Goal: Transaction & Acquisition: Book appointment/travel/reservation

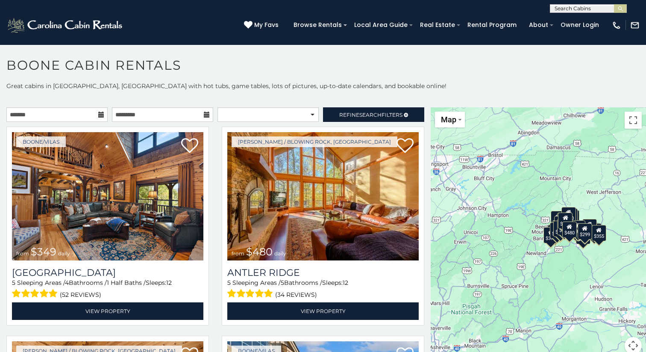
click at [101, 115] on icon at bounding box center [101, 115] width 6 height 6
click at [101, 116] on icon at bounding box center [101, 115] width 6 height 6
click at [40, 115] on input "text" at bounding box center [56, 114] width 101 height 15
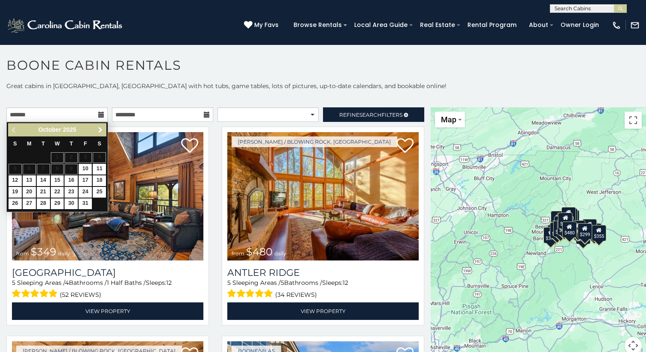
click at [99, 130] on span "Next" at bounding box center [100, 129] width 7 height 7
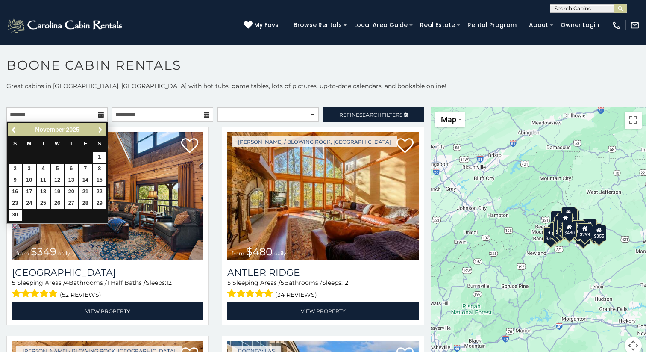
click at [99, 130] on span "Next" at bounding box center [100, 129] width 7 height 7
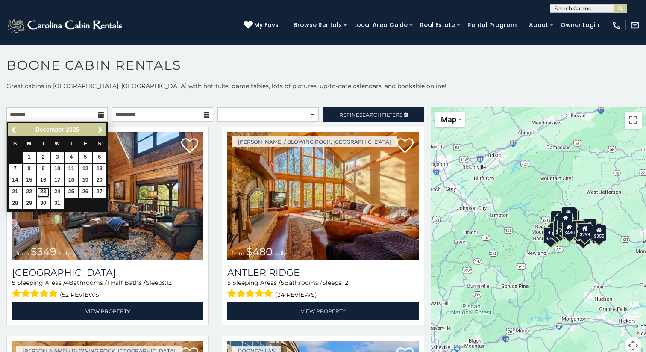
click at [44, 192] on link "23" at bounding box center [43, 192] width 13 height 11
type input "**********"
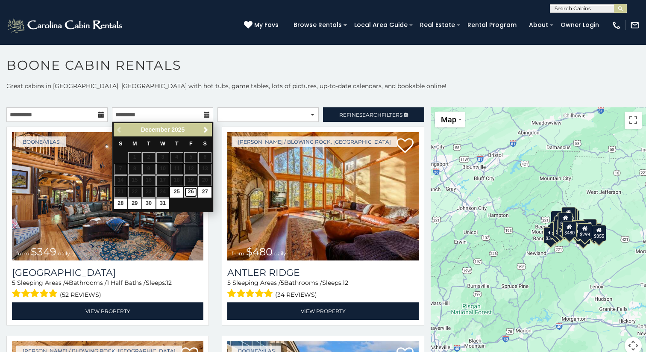
click at [193, 193] on link "26" at bounding box center [190, 192] width 13 height 11
type input "**********"
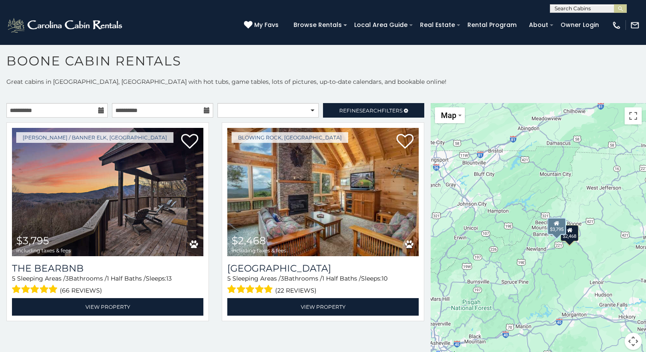
scroll to position [8, 0]
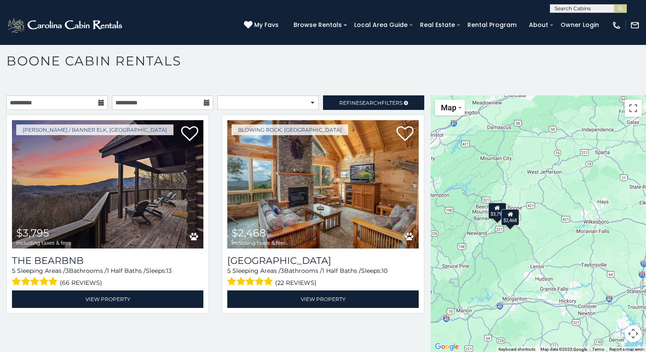
drag, startPoint x: 565, startPoint y: 264, endPoint x: 502, endPoint y: 254, distance: 63.5
click at [502, 254] on div "$3,795 $2,468" at bounding box center [538, 223] width 215 height 257
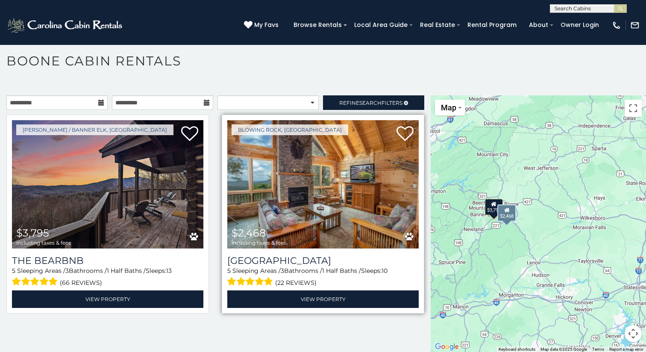
click at [377, 204] on img at bounding box center [322, 184] width 191 height 128
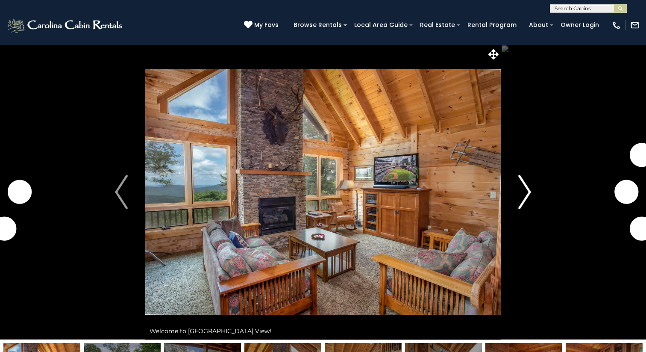
click at [526, 191] on img "Next" at bounding box center [524, 192] width 13 height 34
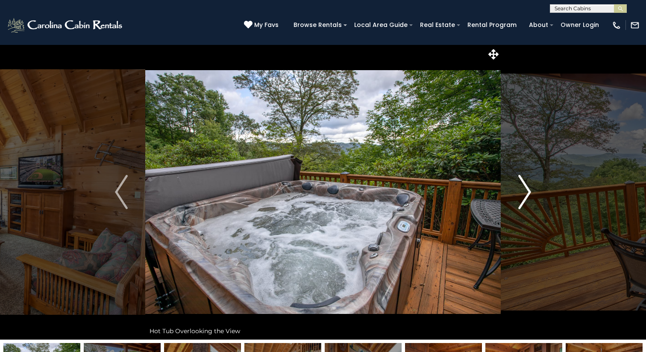
click at [527, 191] on img "Next" at bounding box center [524, 192] width 13 height 34
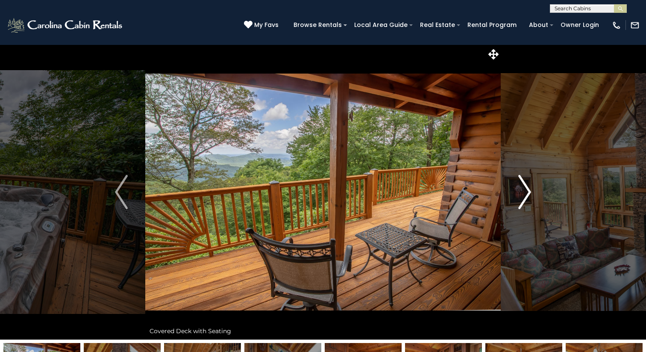
click at [527, 191] on img "Next" at bounding box center [524, 192] width 13 height 34
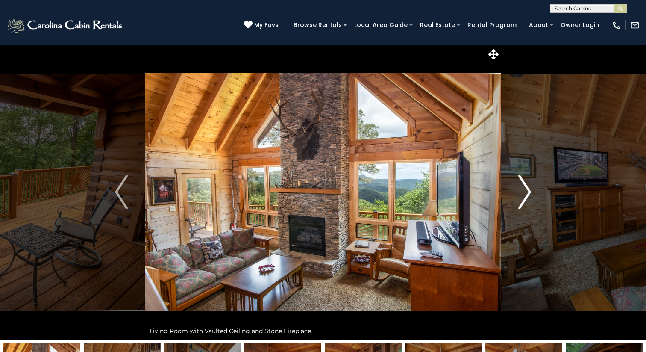
click at [527, 191] on img "Next" at bounding box center [524, 192] width 13 height 34
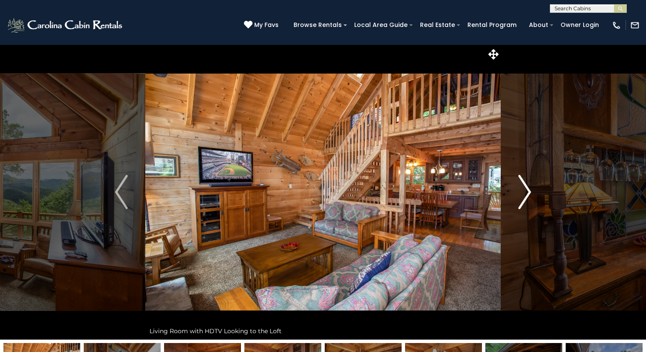
click at [527, 192] on img "Next" at bounding box center [524, 192] width 13 height 34
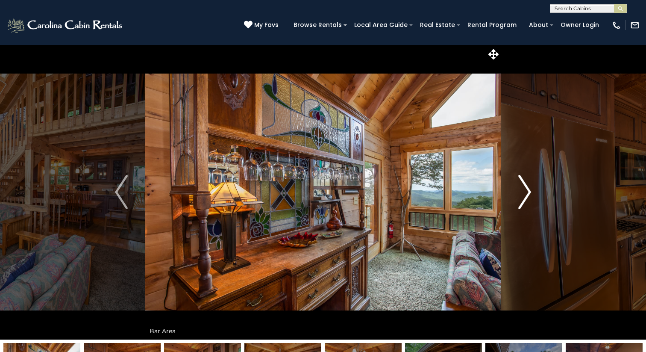
click at [527, 192] on img "Next" at bounding box center [524, 192] width 13 height 34
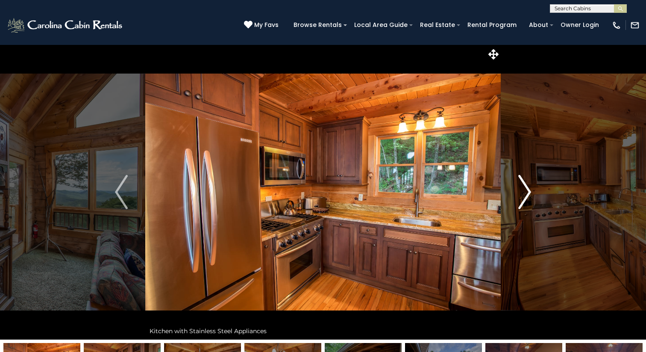
click at [527, 192] on img "Next" at bounding box center [524, 192] width 13 height 34
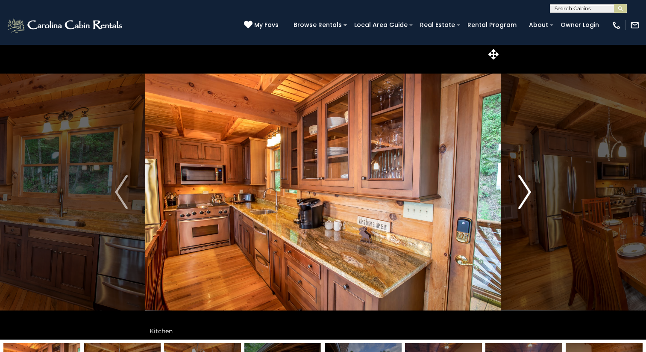
click at [527, 192] on img "Next" at bounding box center [524, 192] width 13 height 34
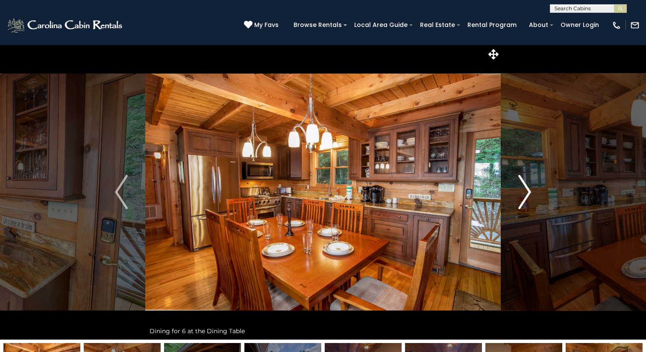
click at [527, 192] on img "Next" at bounding box center [524, 192] width 13 height 34
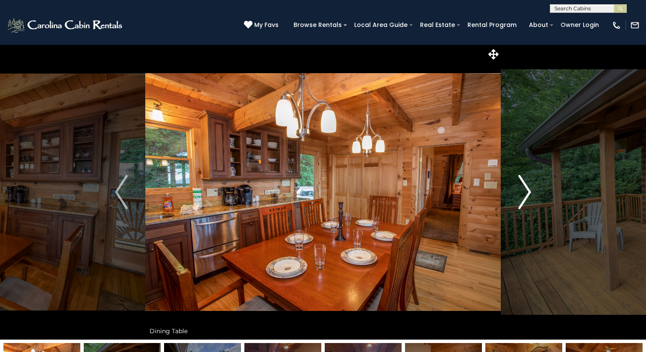
click at [527, 192] on img "Next" at bounding box center [524, 192] width 13 height 34
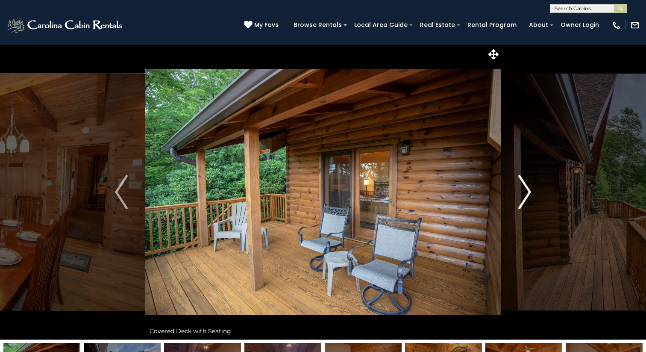
click at [527, 192] on img "Next" at bounding box center [524, 192] width 13 height 34
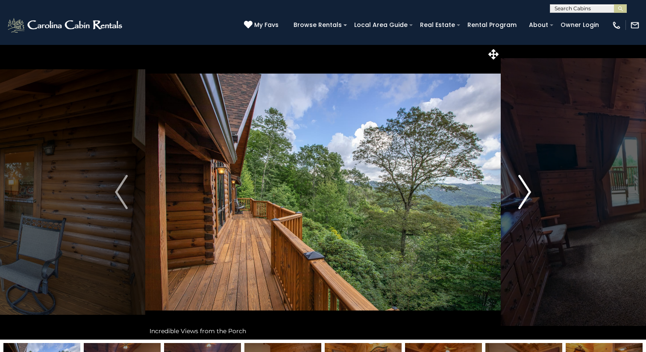
click at [527, 192] on img "Next" at bounding box center [524, 192] width 13 height 34
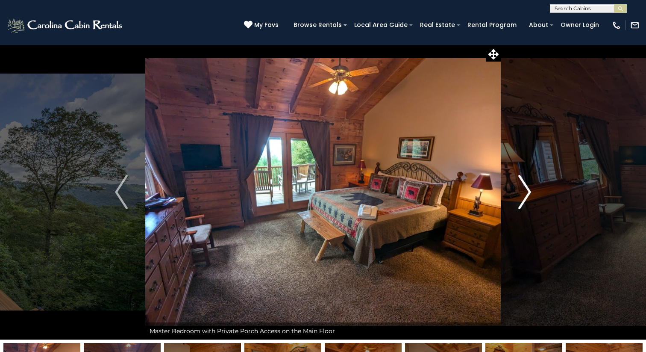
click at [527, 192] on img "Next" at bounding box center [524, 192] width 13 height 34
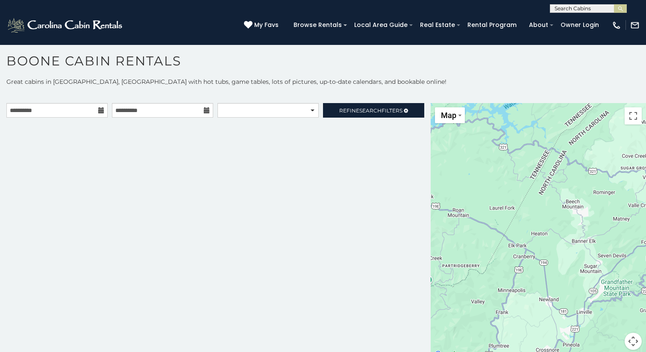
scroll to position [8, 0]
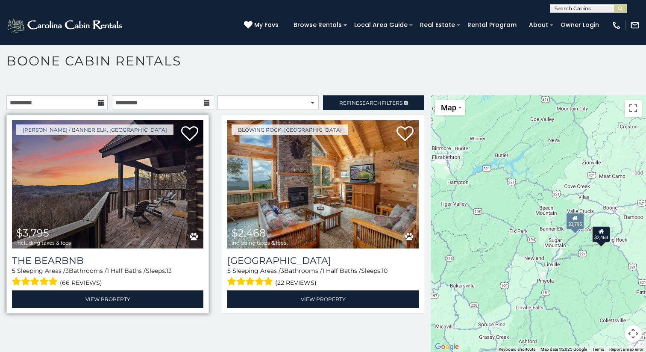
click at [74, 227] on span "$3,795 including taxes & fees" at bounding box center [43, 236] width 63 height 24
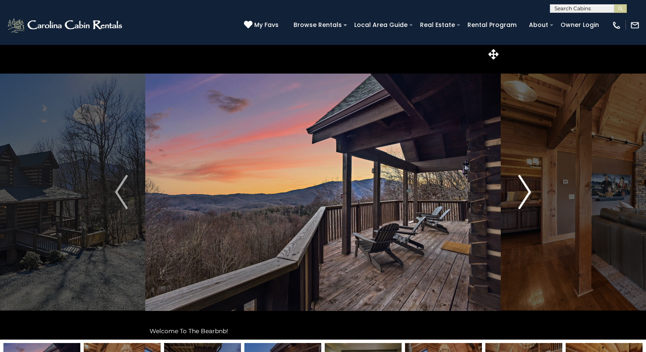
click at [528, 191] on img "Next" at bounding box center [524, 192] width 13 height 34
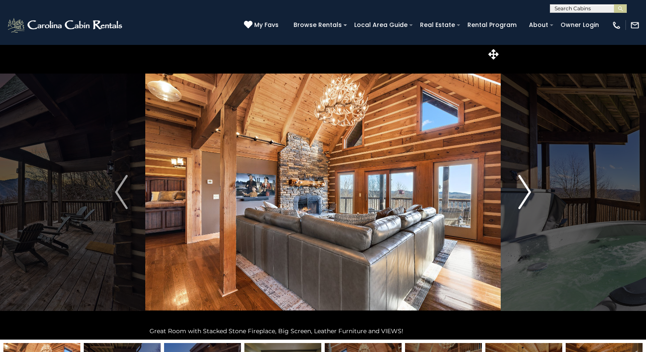
click at [527, 193] on img "Next" at bounding box center [524, 192] width 13 height 34
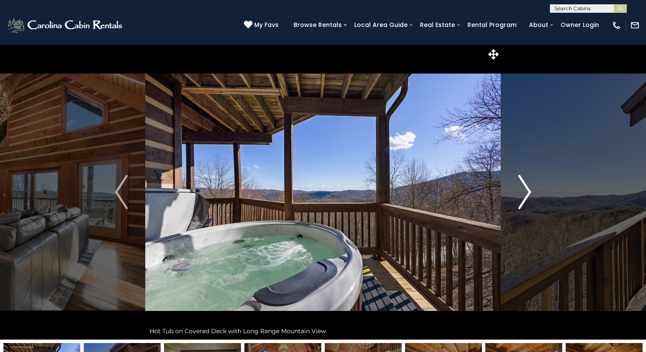
click at [527, 193] on img "Next" at bounding box center [524, 192] width 13 height 34
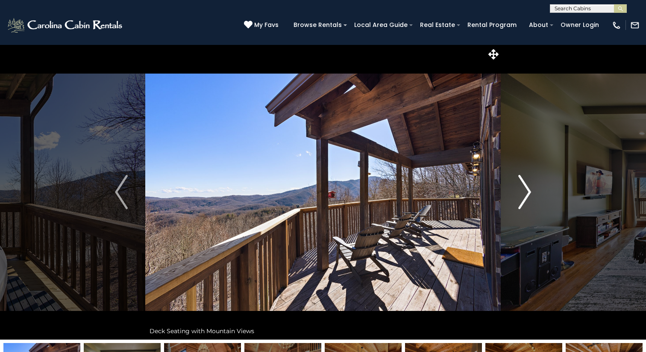
click at [527, 193] on img "Next" at bounding box center [524, 192] width 13 height 34
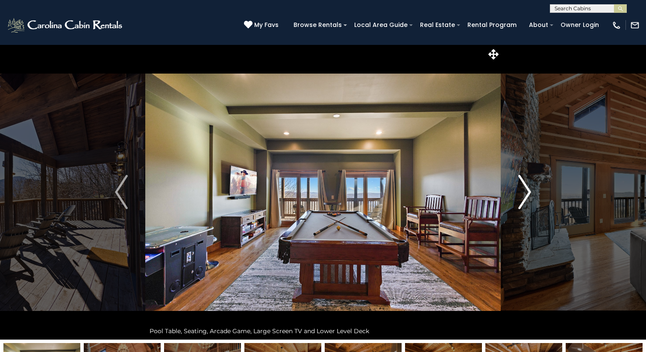
click at [527, 193] on img "Next" at bounding box center [524, 192] width 13 height 34
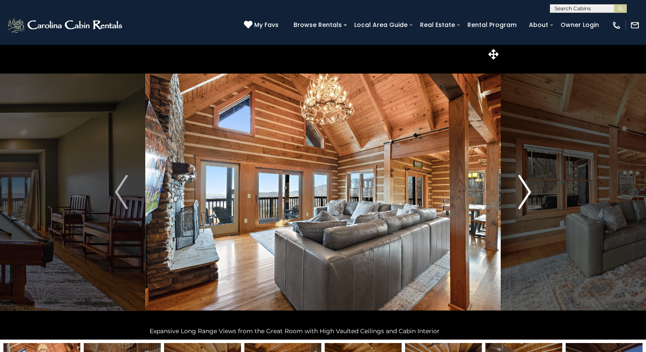
click at [527, 193] on img "Next" at bounding box center [524, 192] width 13 height 34
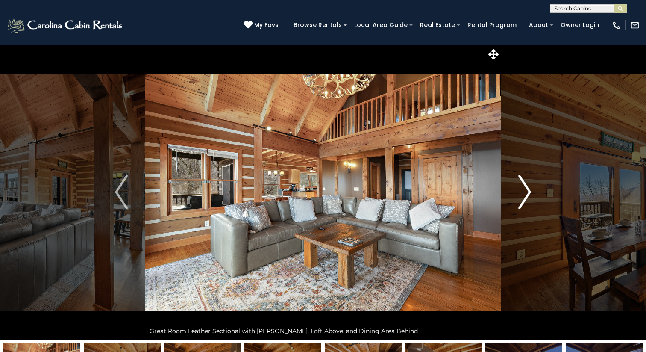
click at [527, 193] on img "Next" at bounding box center [524, 192] width 13 height 34
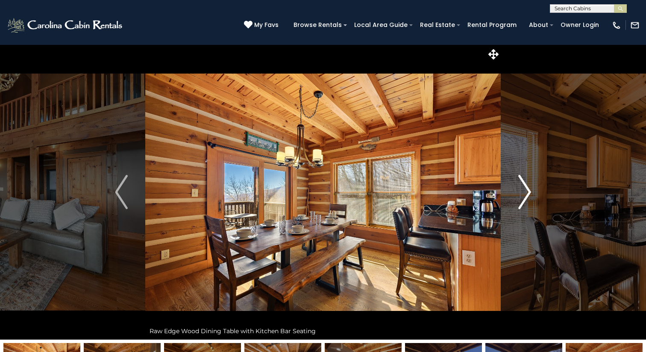
click at [527, 193] on img "Next" at bounding box center [524, 192] width 13 height 34
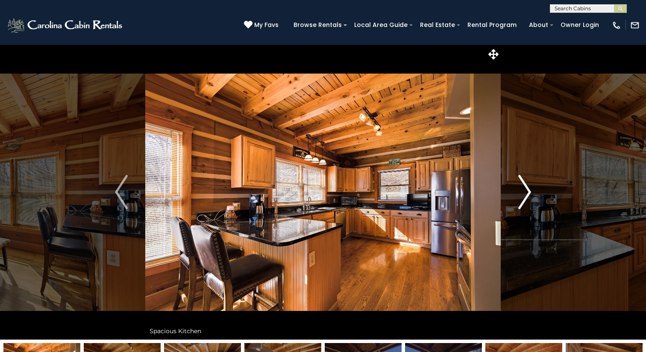
click at [527, 193] on img "Next" at bounding box center [524, 192] width 13 height 34
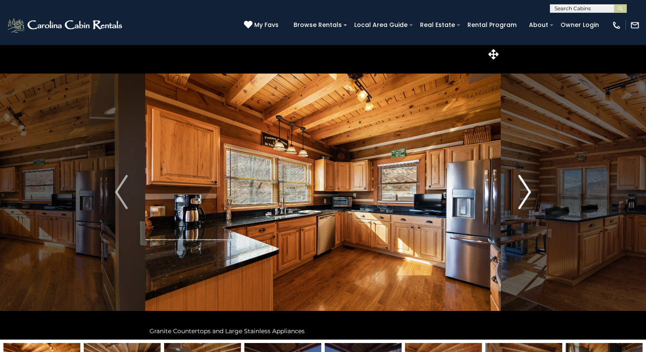
click at [527, 193] on img "Next" at bounding box center [524, 192] width 13 height 34
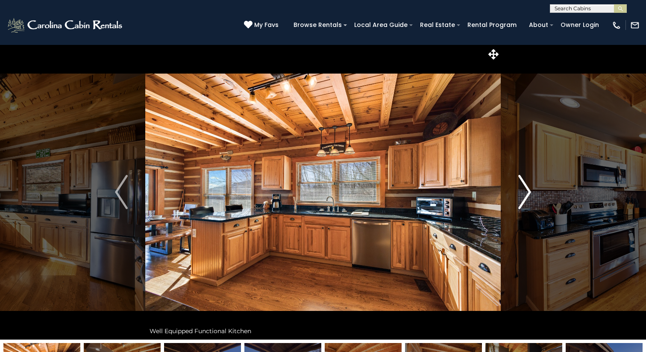
click at [527, 193] on img "Next" at bounding box center [524, 192] width 13 height 34
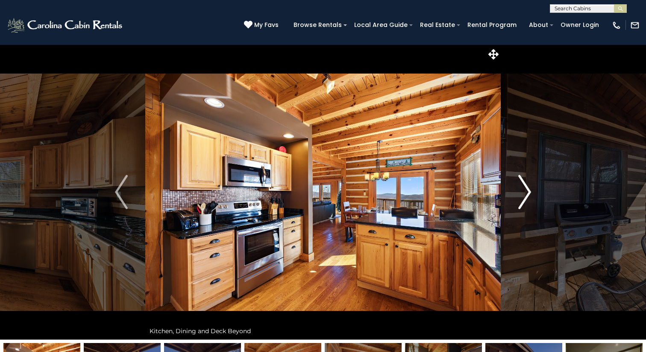
click at [527, 193] on img "Next" at bounding box center [524, 192] width 13 height 34
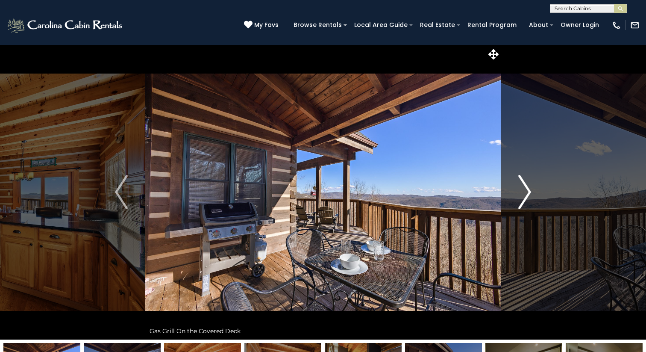
click at [527, 193] on img "Next" at bounding box center [524, 192] width 13 height 34
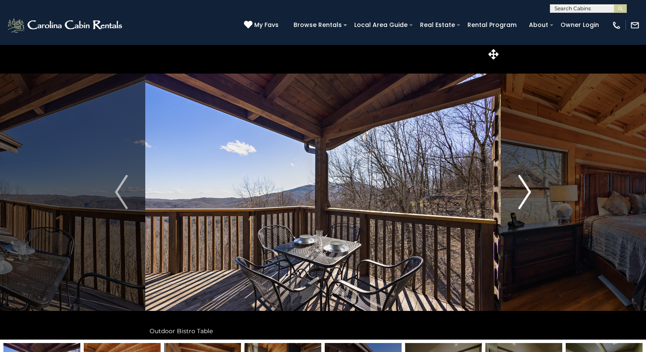
click at [527, 193] on img "Next" at bounding box center [524, 192] width 13 height 34
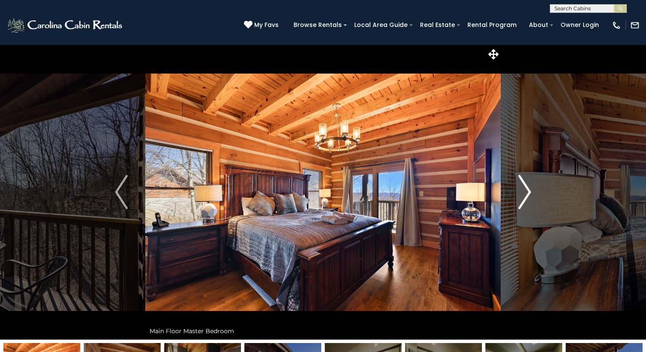
click at [527, 193] on img "Next" at bounding box center [524, 192] width 13 height 34
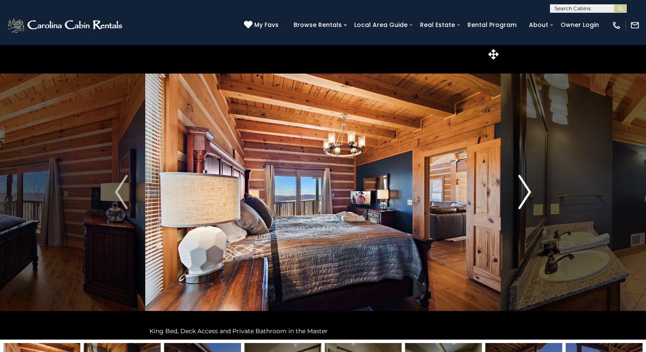
click at [527, 193] on img "Next" at bounding box center [524, 192] width 13 height 34
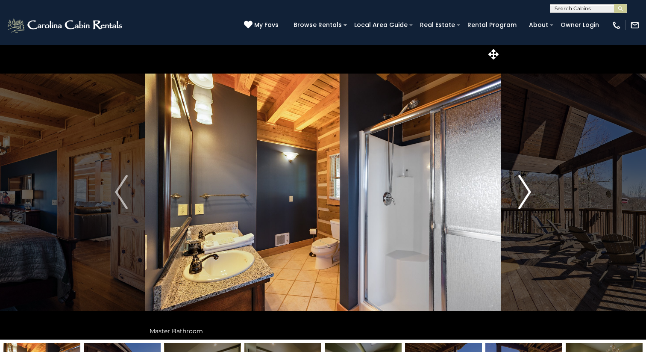
click at [527, 193] on img "Next" at bounding box center [524, 192] width 13 height 34
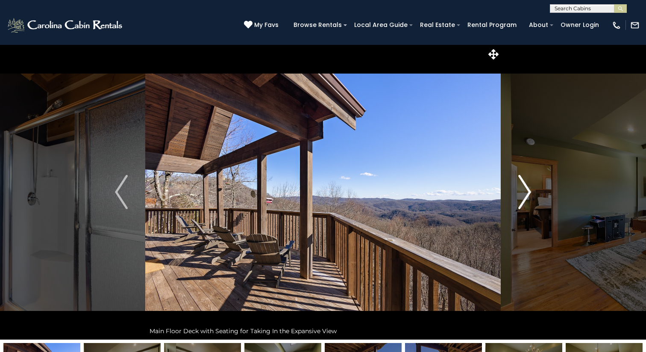
click at [527, 193] on img "Next" at bounding box center [524, 192] width 13 height 34
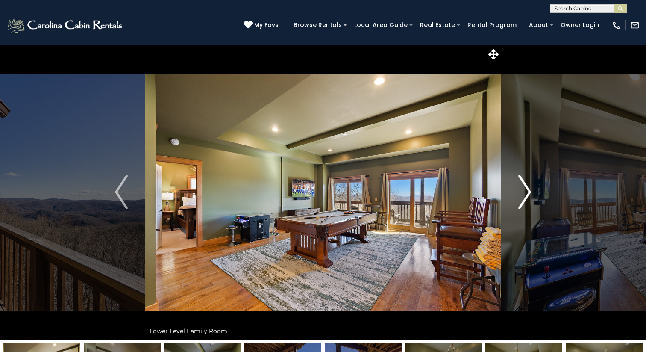
click at [527, 193] on img "Next" at bounding box center [524, 192] width 13 height 34
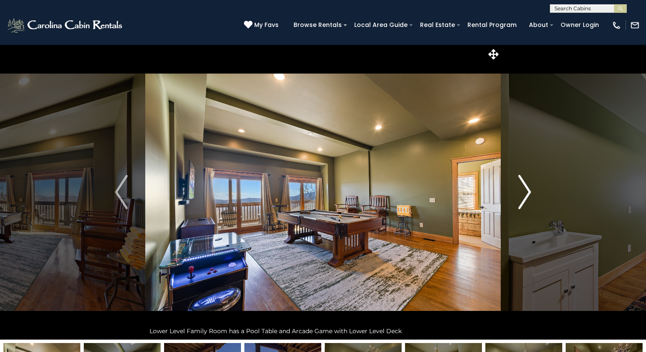
click at [527, 193] on img "Next" at bounding box center [524, 192] width 13 height 34
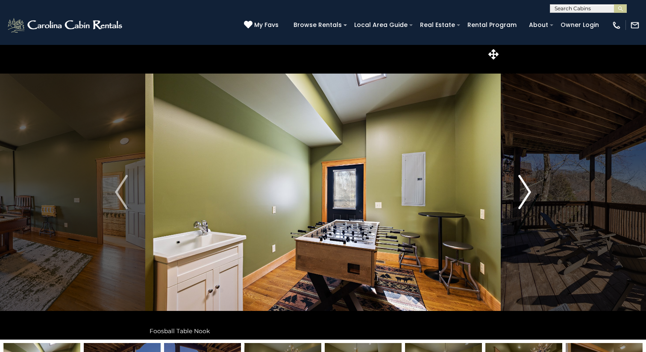
click at [527, 193] on img "Next" at bounding box center [524, 192] width 13 height 34
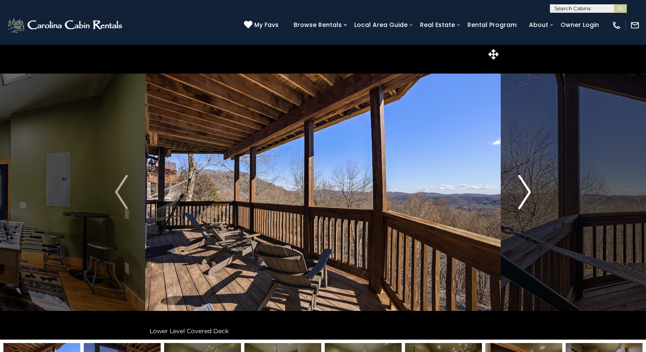
click at [527, 193] on img "Next" at bounding box center [524, 192] width 13 height 34
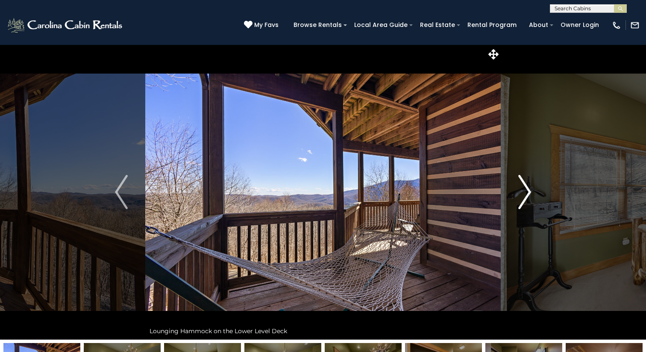
click at [527, 193] on img "Next" at bounding box center [524, 192] width 13 height 34
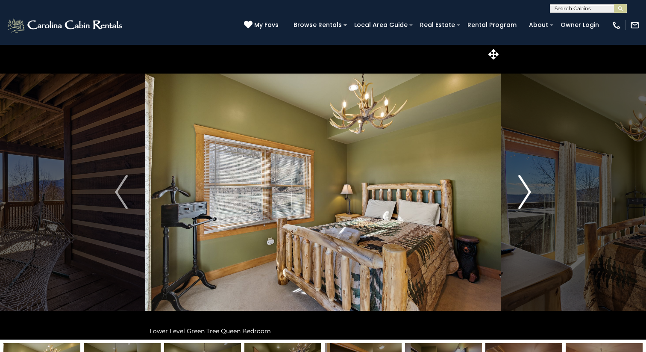
click at [527, 193] on img "Next" at bounding box center [524, 192] width 13 height 34
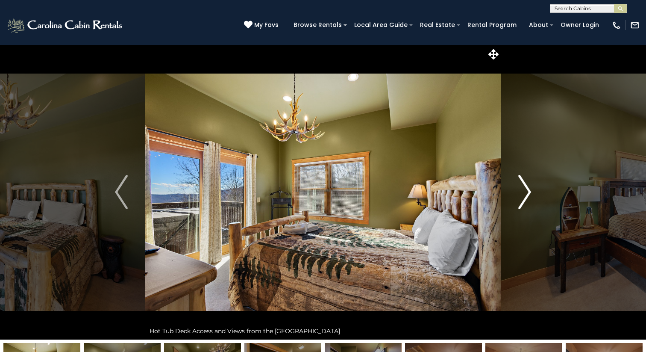
click at [527, 193] on img "Next" at bounding box center [524, 192] width 13 height 34
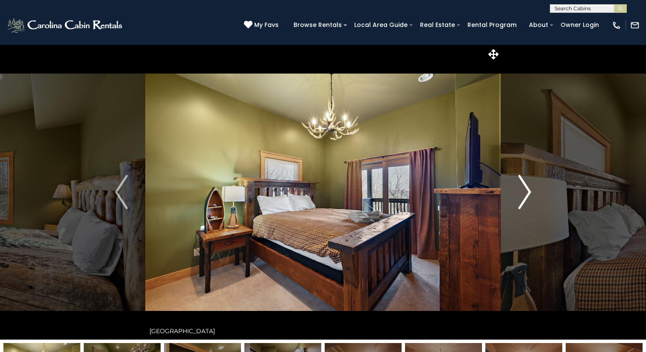
click at [527, 193] on img "Next" at bounding box center [524, 192] width 13 height 34
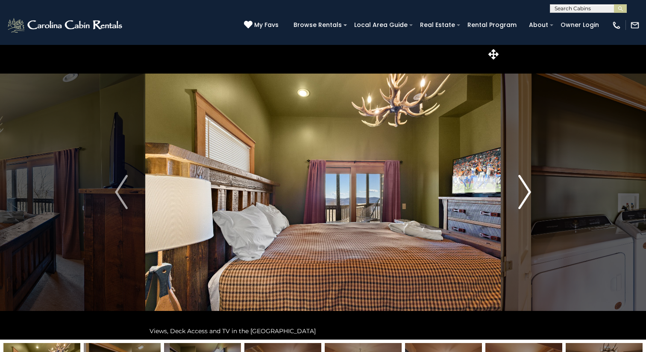
click at [527, 193] on img "Next" at bounding box center [524, 192] width 13 height 34
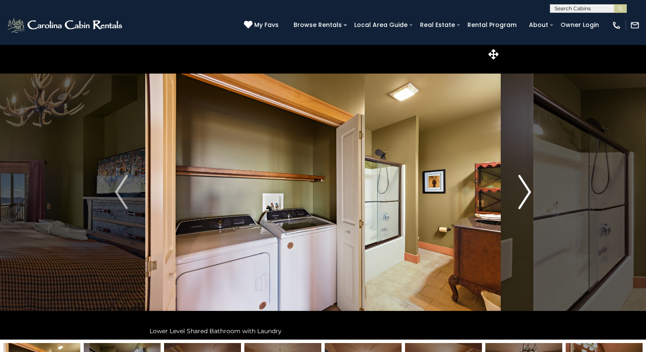
click at [527, 193] on img "Next" at bounding box center [524, 192] width 13 height 34
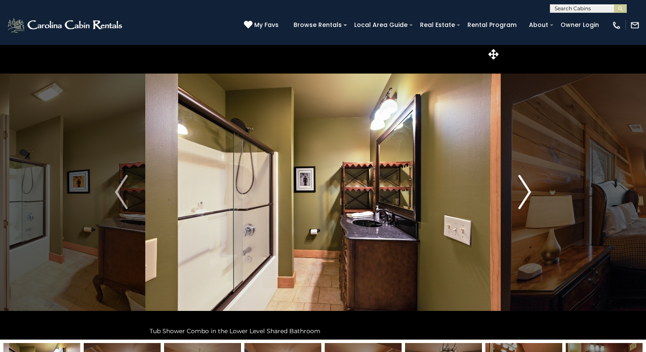
click at [527, 193] on img "Next" at bounding box center [524, 192] width 13 height 34
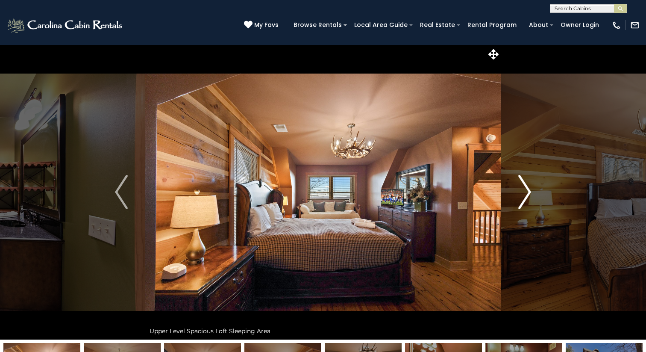
click at [527, 193] on img "Next" at bounding box center [524, 192] width 13 height 34
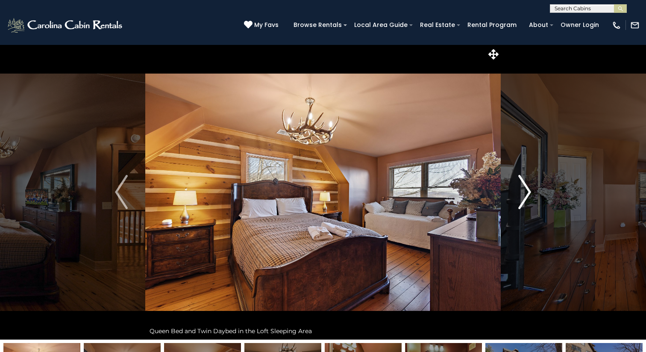
click at [527, 193] on img "Next" at bounding box center [524, 192] width 13 height 34
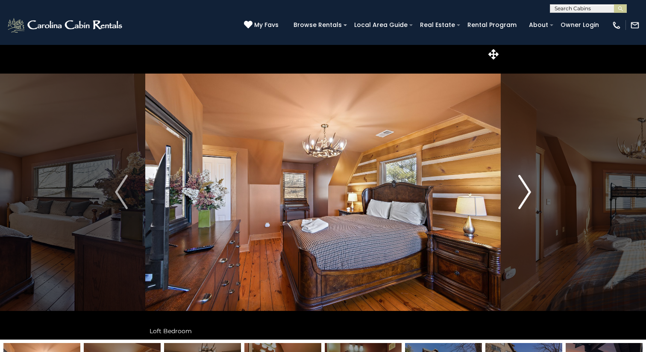
click at [527, 193] on img "Next" at bounding box center [524, 192] width 13 height 34
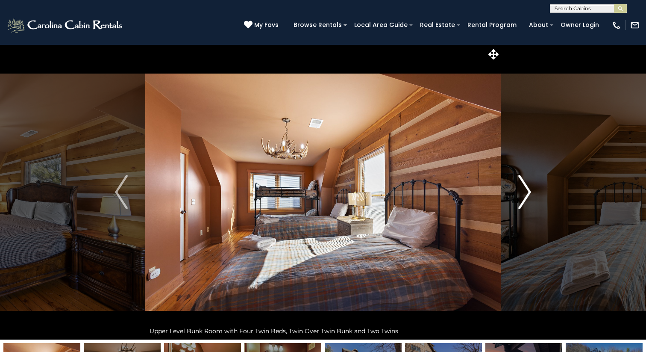
click at [523, 185] on img "Next" at bounding box center [524, 192] width 13 height 34
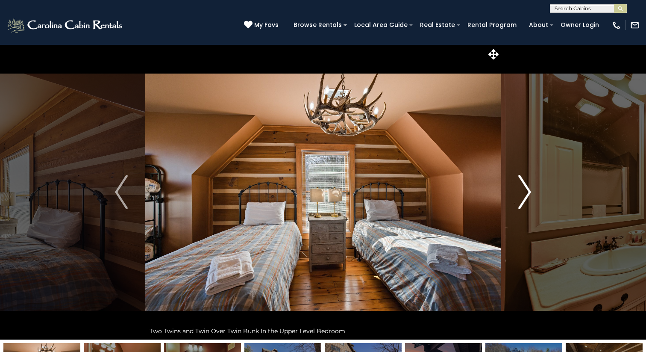
click at [523, 185] on img "Next" at bounding box center [524, 192] width 13 height 34
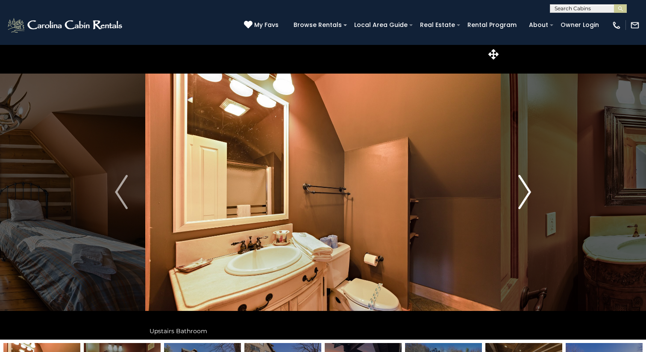
click at [523, 185] on img "Next" at bounding box center [524, 192] width 13 height 34
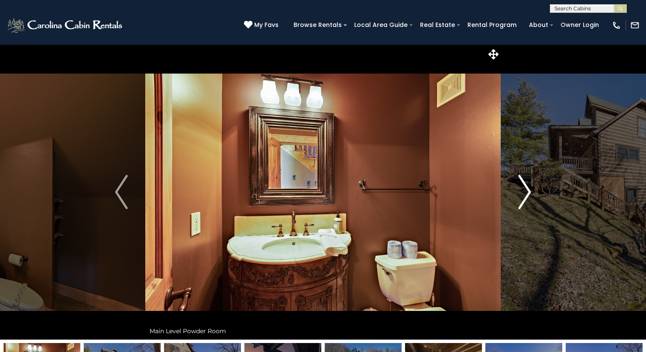
click at [523, 185] on img "Next" at bounding box center [524, 192] width 13 height 34
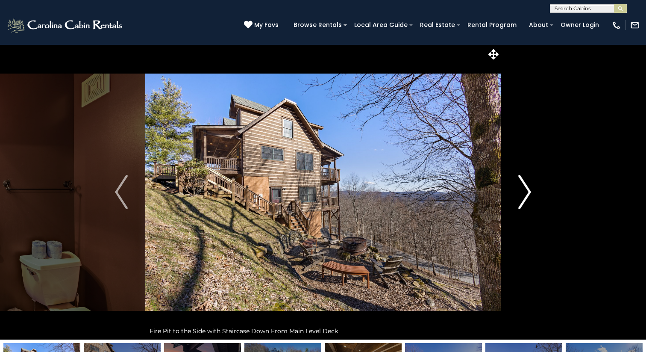
click at [523, 185] on img "Next" at bounding box center [524, 192] width 13 height 34
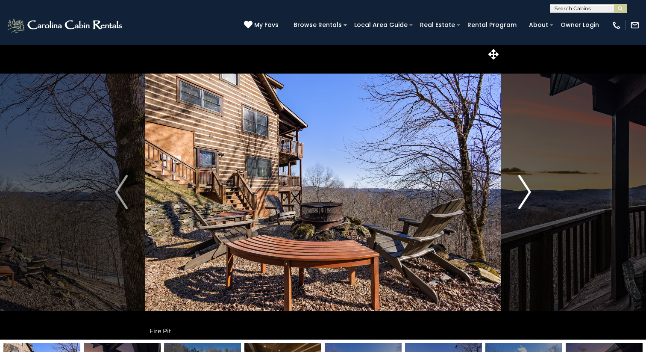
click at [523, 185] on img "Next" at bounding box center [524, 192] width 13 height 34
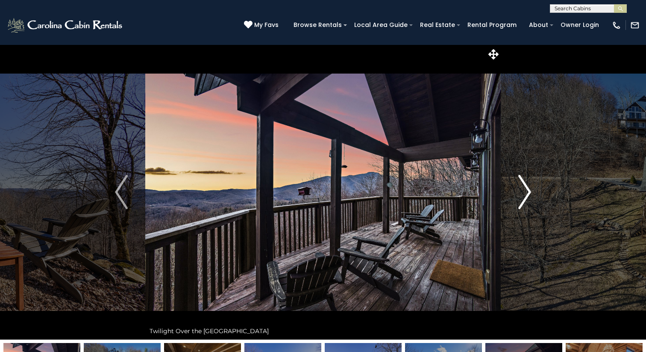
click at [523, 185] on img "Next" at bounding box center [524, 192] width 13 height 34
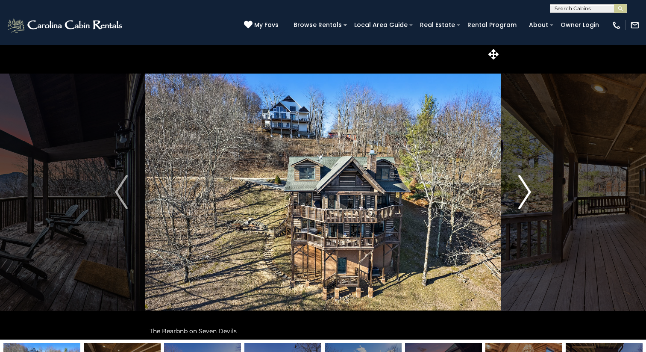
click at [523, 185] on img "Next" at bounding box center [524, 192] width 13 height 34
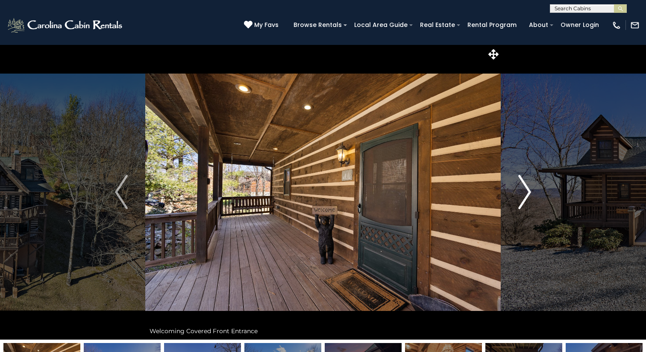
click at [523, 185] on img "Next" at bounding box center [524, 192] width 13 height 34
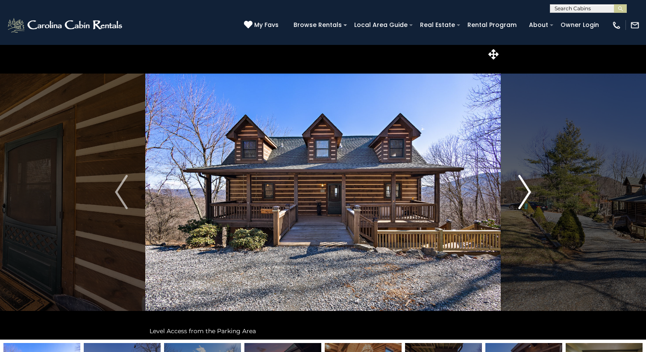
click at [523, 185] on img "Next" at bounding box center [524, 192] width 13 height 34
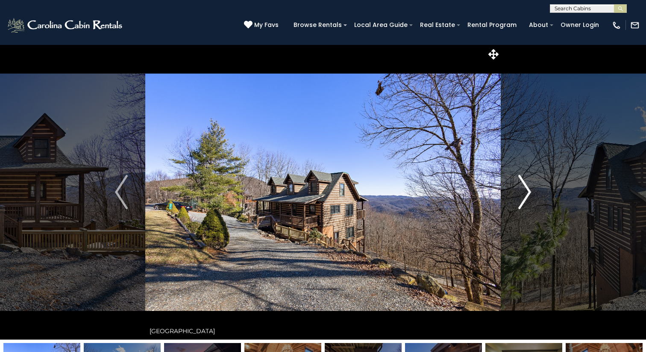
click at [523, 185] on img "Next" at bounding box center [524, 192] width 13 height 34
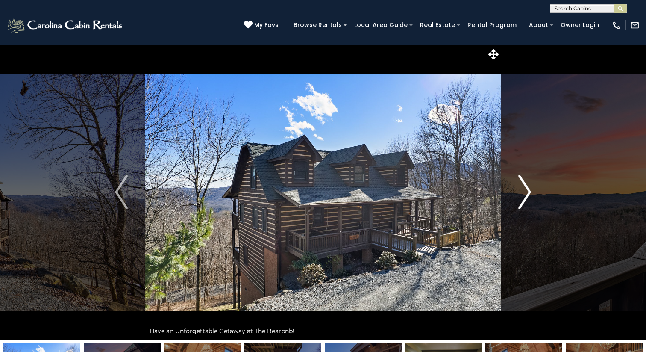
click at [523, 185] on img "Next" at bounding box center [524, 192] width 13 height 34
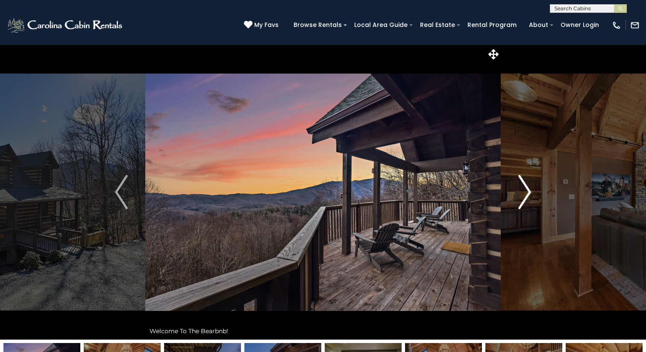
click at [523, 185] on img "Next" at bounding box center [524, 192] width 13 height 34
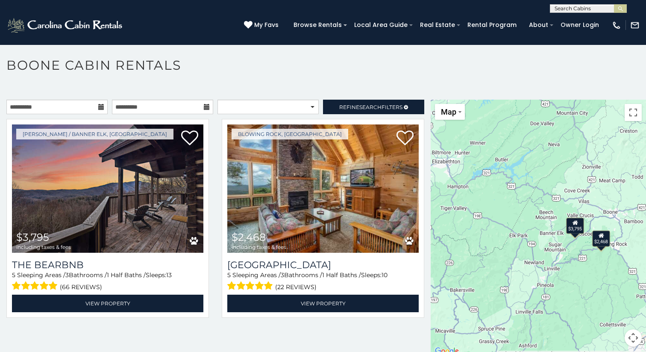
click at [211, 79] on h1 "Boone Cabin Rentals" at bounding box center [323, 69] width 646 height 24
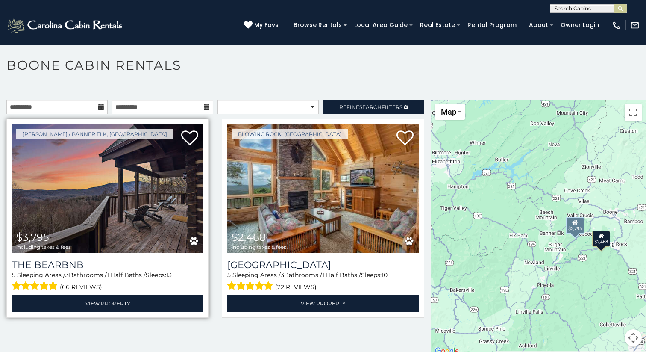
click at [97, 246] on img at bounding box center [107, 188] width 191 height 128
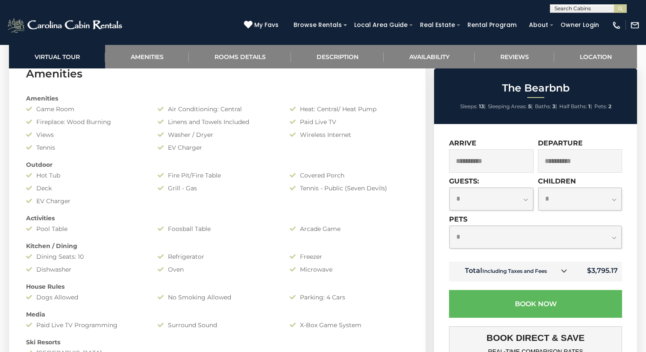
scroll to position [703, 0]
